Goal: Task Accomplishment & Management: Manage account settings

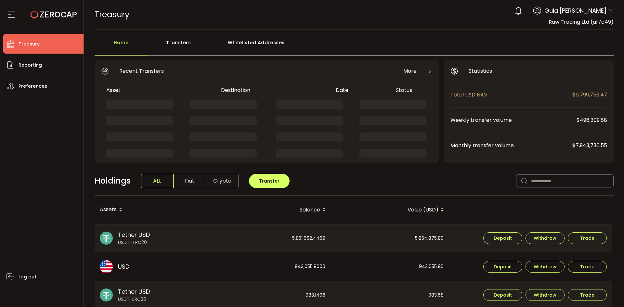
click at [285, 52] on div "Whitelisted Addresses" at bounding box center [257, 45] width 94 height 19
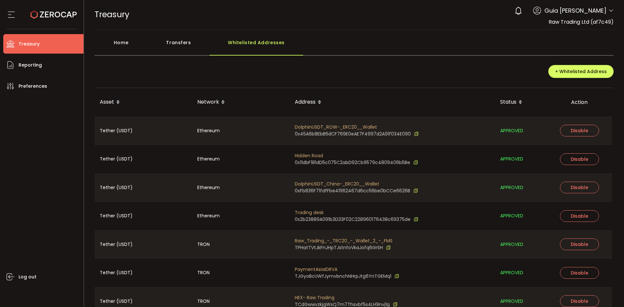
click at [402, 67] on div "+ Whitelisted Address" at bounding box center [354, 74] width 519 height 28
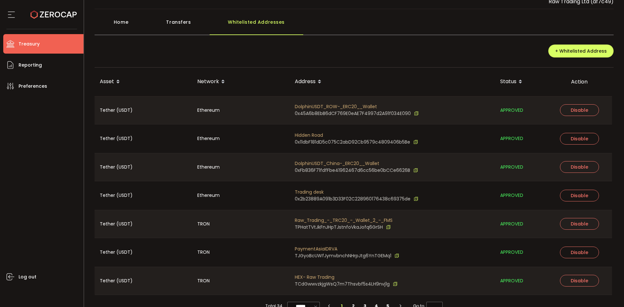
scroll to position [34, 0]
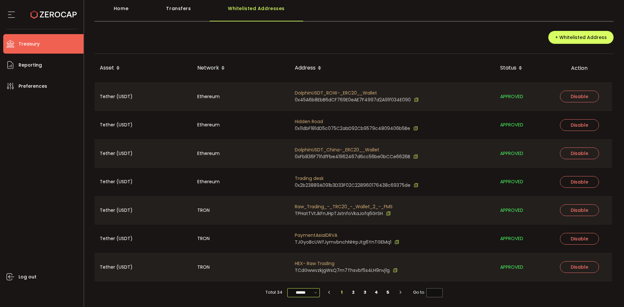
click at [304, 293] on input "******" at bounding box center [303, 292] width 32 height 9
click at [307, 279] on span "100/page" at bounding box center [302, 276] width 21 height 6
type input "********"
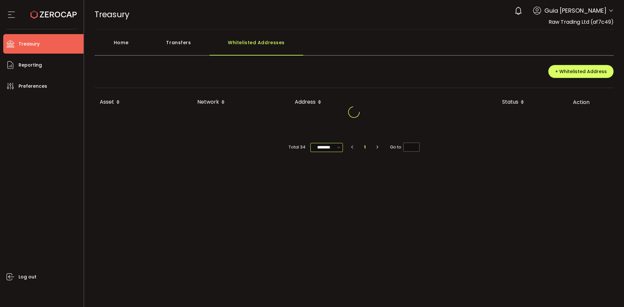
scroll to position [0, 0]
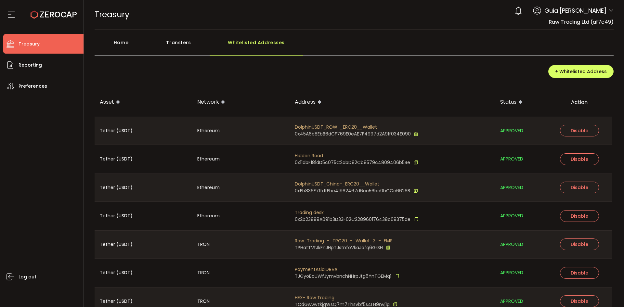
click at [439, 65] on div "+ Whitelisted Address" at bounding box center [354, 74] width 519 height 28
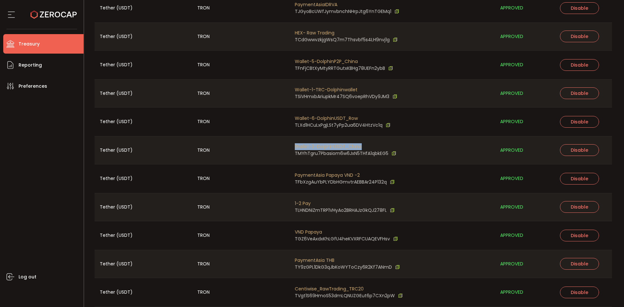
drag, startPoint x: 295, startPoint y: 146, endPoint x: 367, endPoint y: 147, distance: 72.4
click at [367, 147] on span "Wallet-3-DolphinUSDT_China" at bounding box center [345, 146] width 101 height 7
copy span "Wallet-3-DolphinUSDT_China"
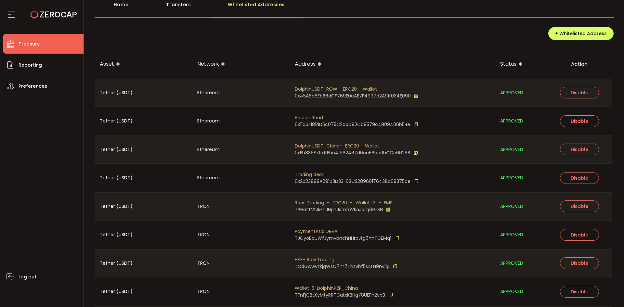
scroll to position [0, 0]
